Goal: Task Accomplishment & Management: Complete application form

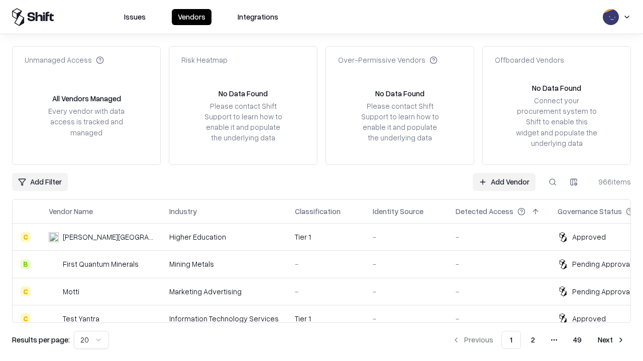
click at [504, 182] on link "Add Vendor" at bounding box center [503, 182] width 63 height 18
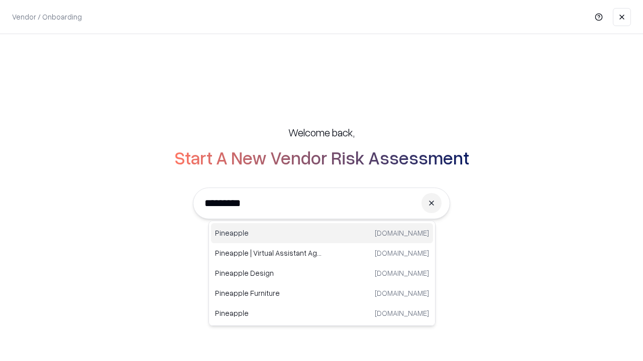
click at [322, 233] on div "Pineapple [DOMAIN_NAME]" at bounding box center [322, 233] width 222 height 20
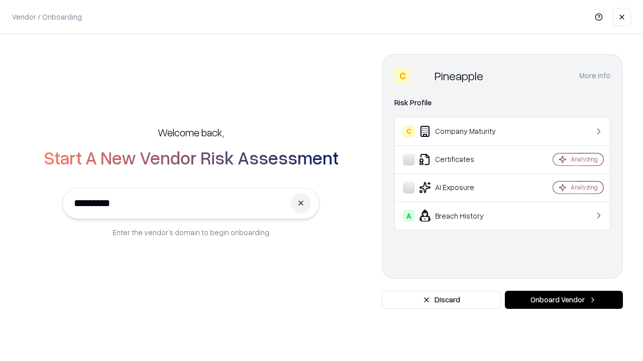
type input "*********"
click at [563, 300] on button "Onboard Vendor" at bounding box center [564, 300] width 118 height 18
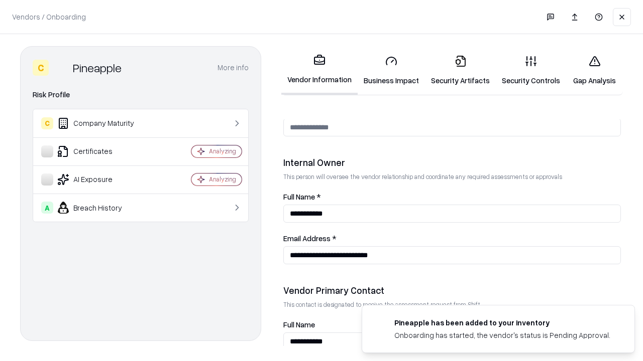
scroll to position [520, 0]
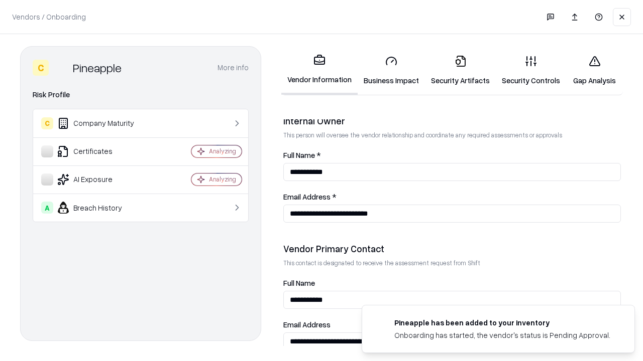
click at [391, 70] on link "Business Impact" at bounding box center [390, 70] width 67 height 47
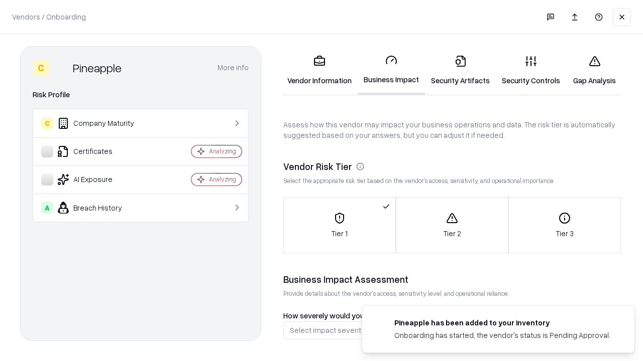
click at [460, 70] on link "Security Artifacts" at bounding box center [460, 70] width 71 height 47
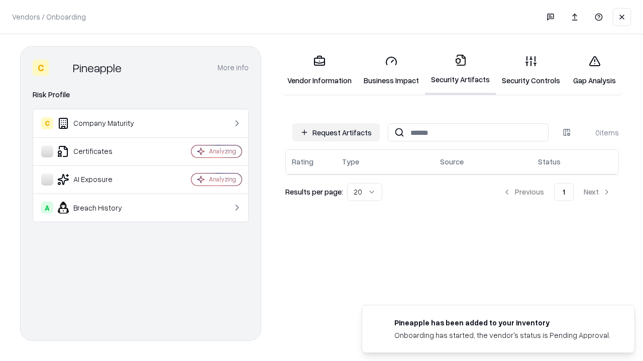
click at [336, 133] on button "Request Artifacts" at bounding box center [335, 133] width 87 height 18
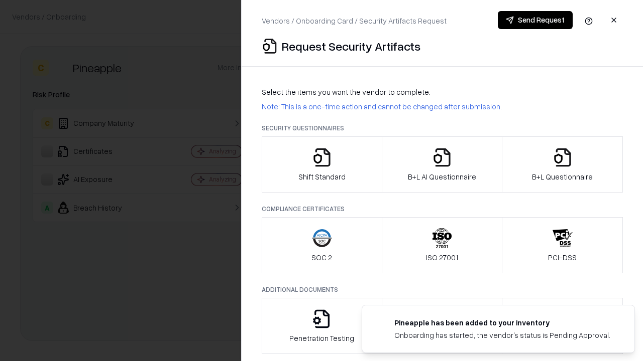
click at [321, 165] on icon "button" at bounding box center [322, 158] width 20 height 20
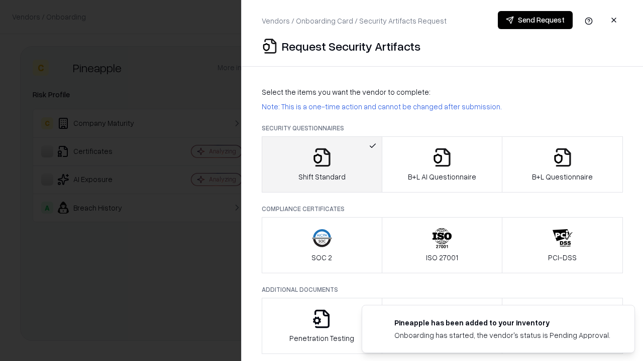
click at [535, 20] on button "Send Request" at bounding box center [535, 20] width 75 height 18
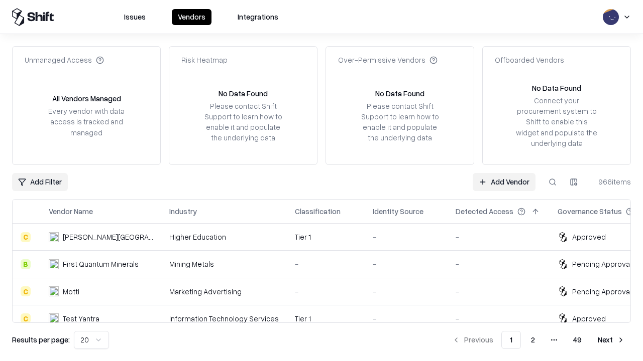
click at [552, 182] on button at bounding box center [552, 182] width 18 height 18
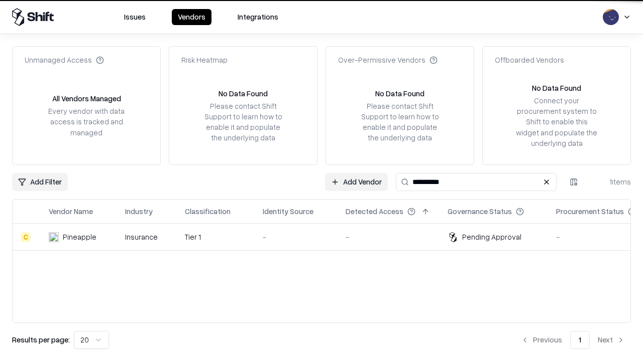
type input "*********"
click at [327, 237] on div "-" at bounding box center [296, 237] width 67 height 11
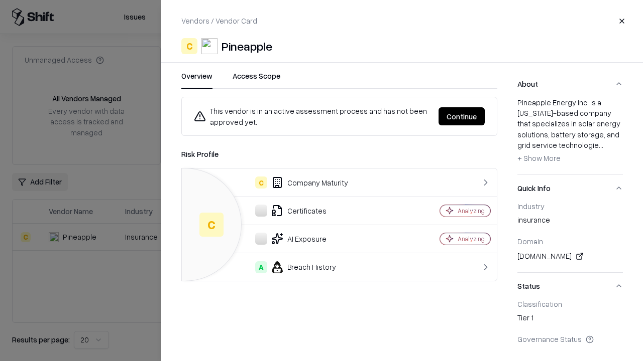
click at [461, 116] on button "Continue" at bounding box center [461, 116] width 46 height 18
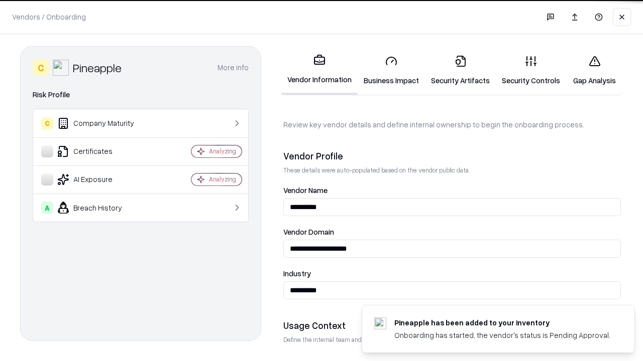
click at [460, 70] on link "Security Artifacts" at bounding box center [460, 70] width 71 height 47
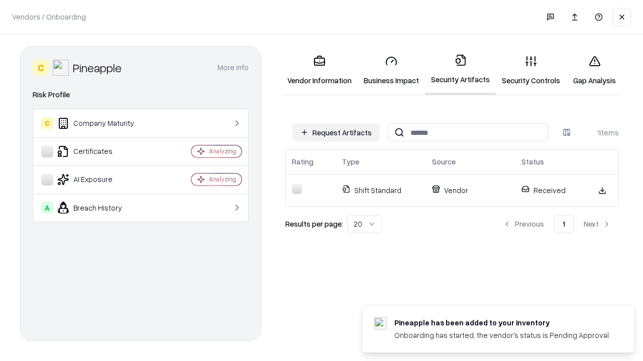
click at [594, 70] on link "Gap Analysis" at bounding box center [594, 70] width 57 height 47
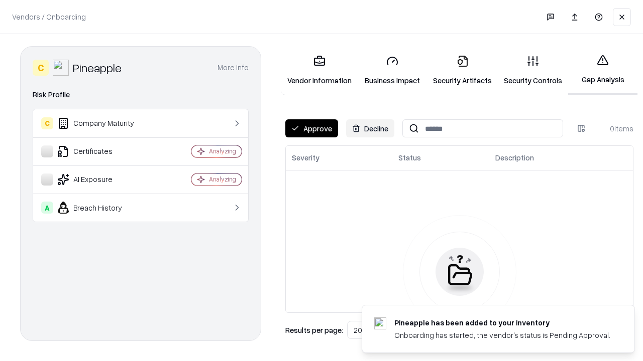
click at [311, 129] on button "Approve" at bounding box center [311, 128] width 53 height 18
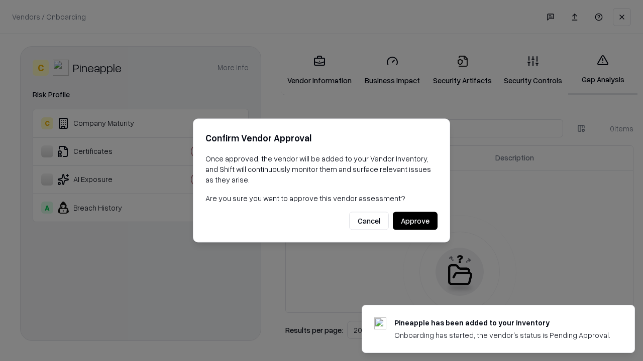
click at [415, 221] on button "Approve" at bounding box center [415, 221] width 45 height 18
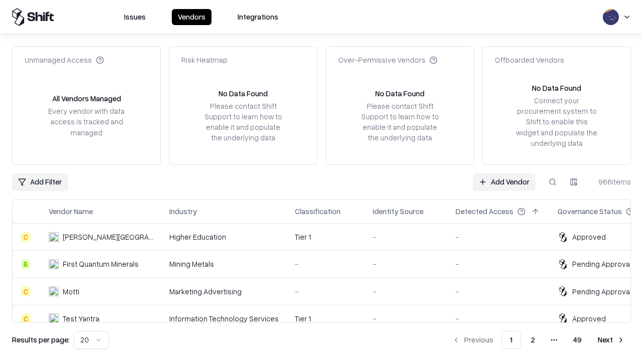
type input "*********"
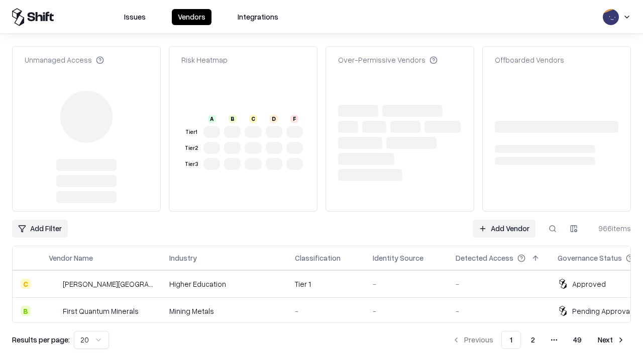
click at [504, 220] on link "Add Vendor" at bounding box center [503, 229] width 63 height 18
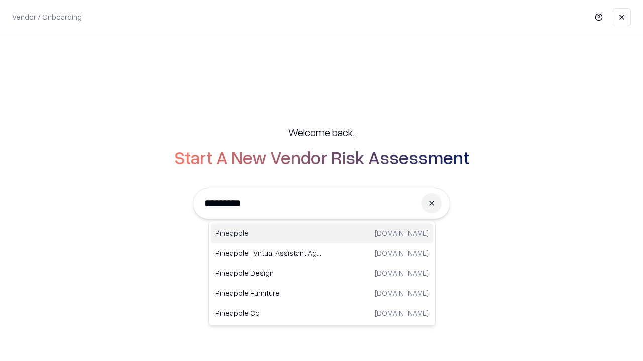
click at [322, 233] on div "Pineapple [DOMAIN_NAME]" at bounding box center [322, 233] width 222 height 20
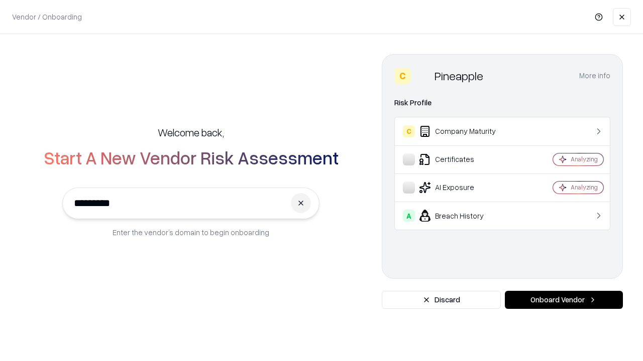
type input "*********"
click at [563, 300] on button "Onboard Vendor" at bounding box center [564, 300] width 118 height 18
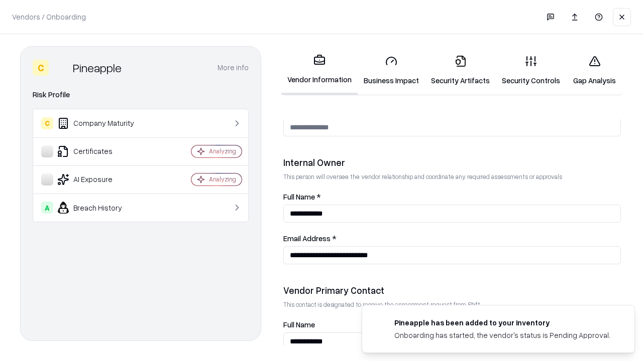
scroll to position [520, 0]
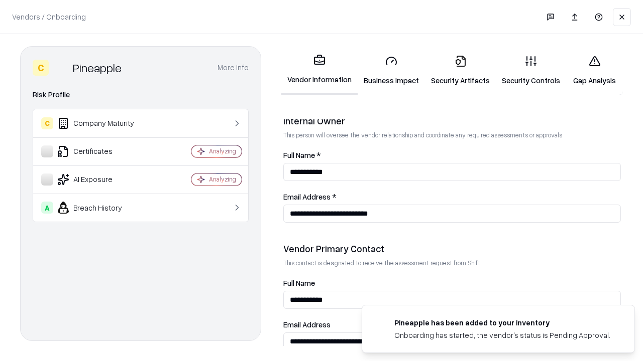
click at [594, 70] on link "Gap Analysis" at bounding box center [594, 70] width 57 height 47
